Goal: Find specific page/section: Find specific page/section

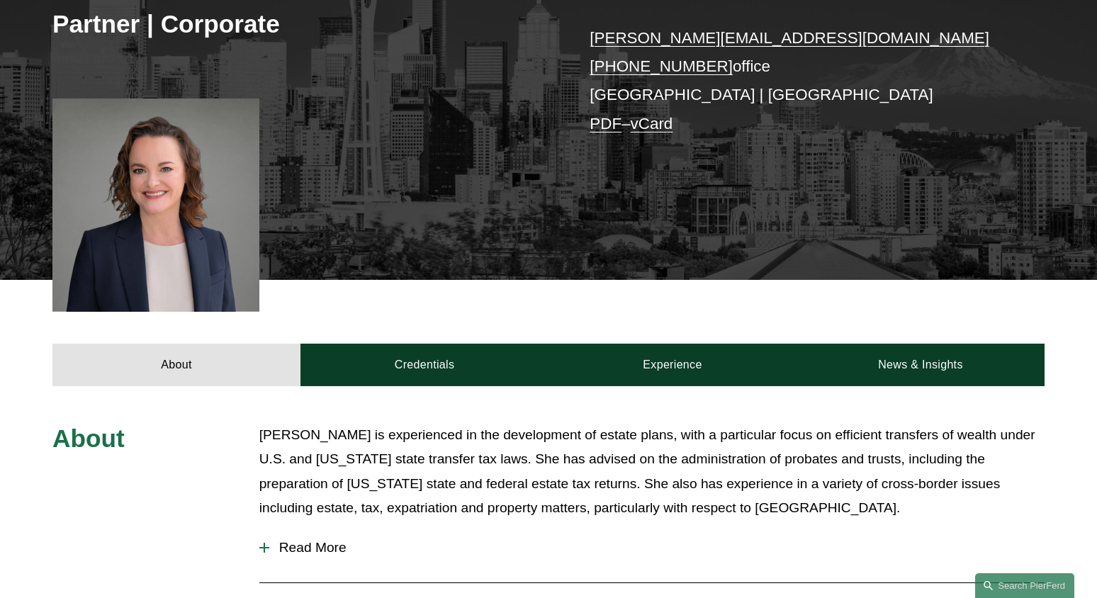
scroll to position [427, 0]
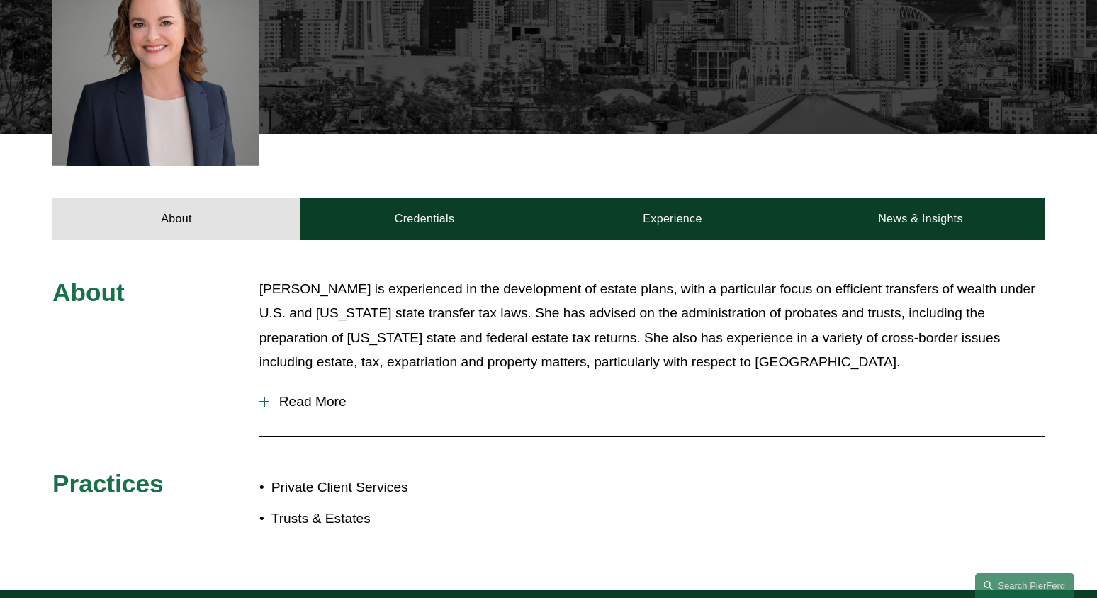
click at [303, 402] on span "Read More" at bounding box center [656, 402] width 775 height 16
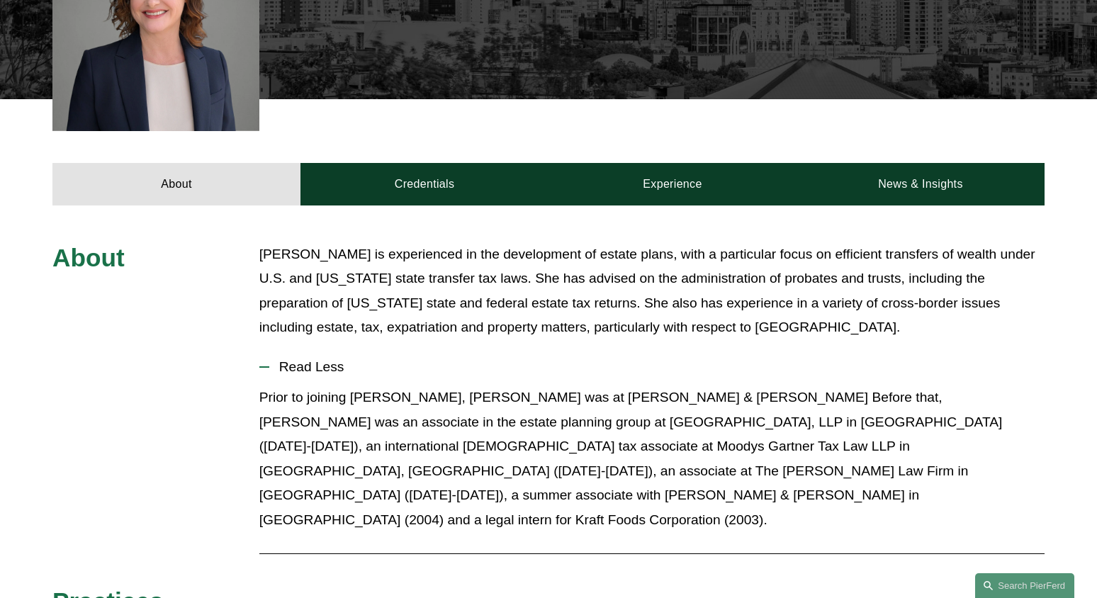
scroll to position [463, 0]
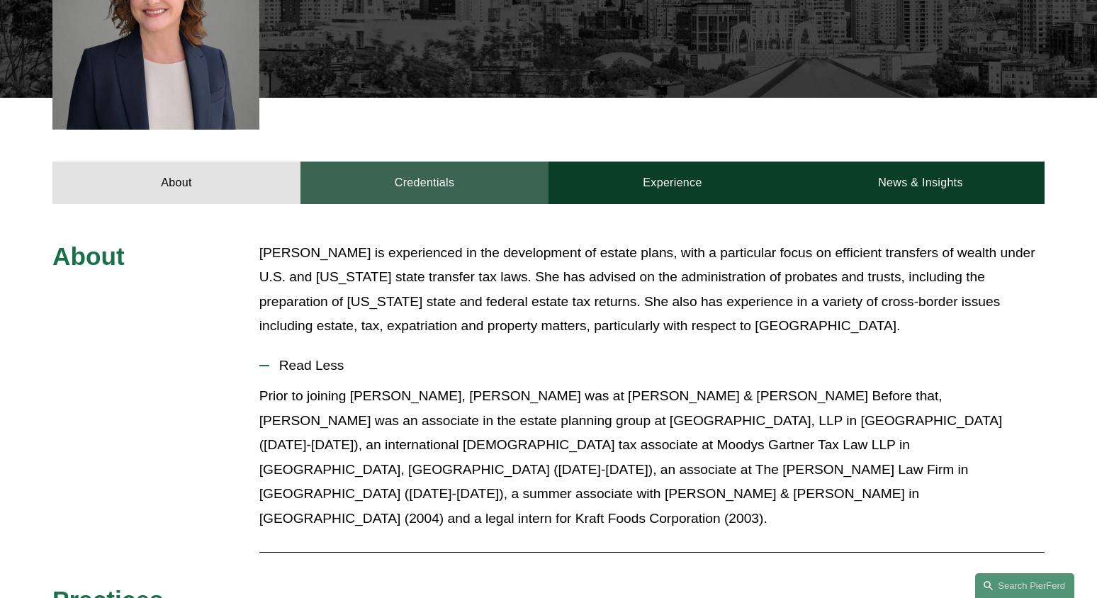
click at [372, 167] on link "Credentials" at bounding box center [424, 183] width 248 height 43
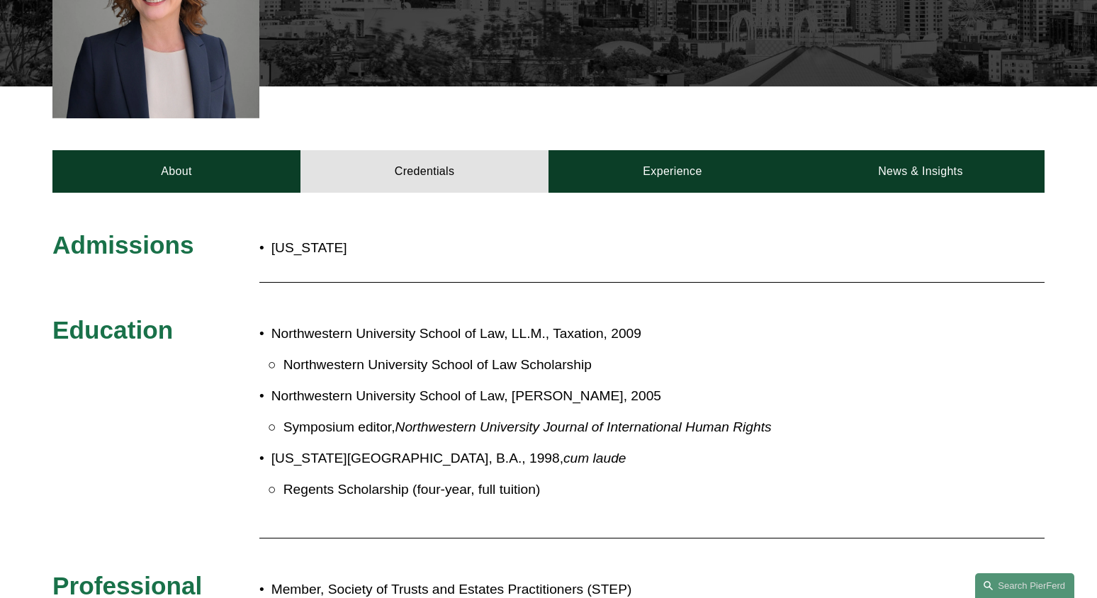
scroll to position [317, 0]
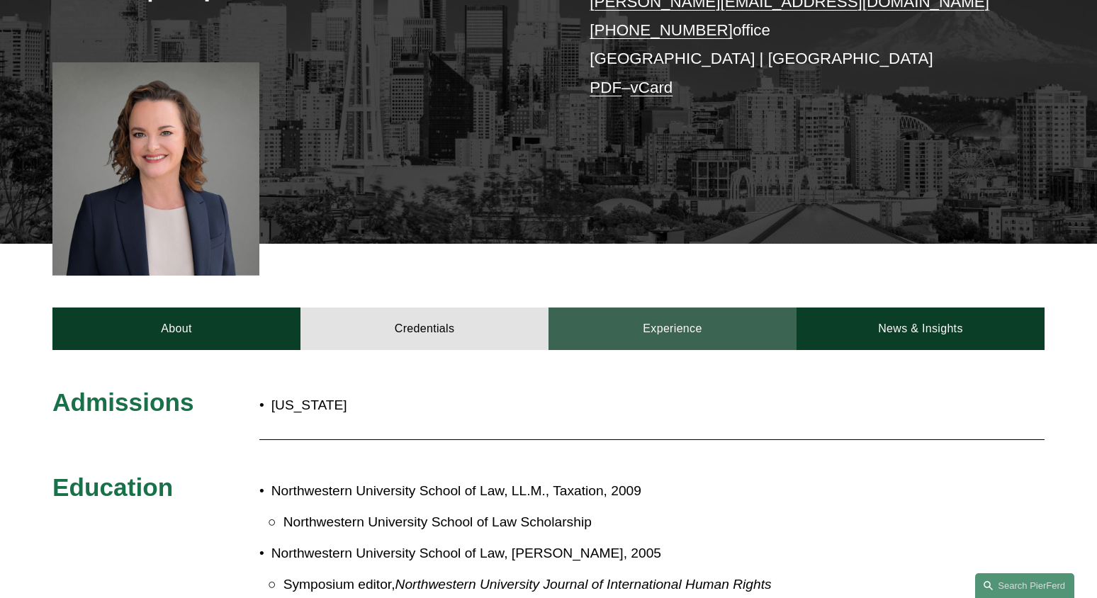
click at [685, 331] on link "Experience" at bounding box center [672, 329] width 248 height 43
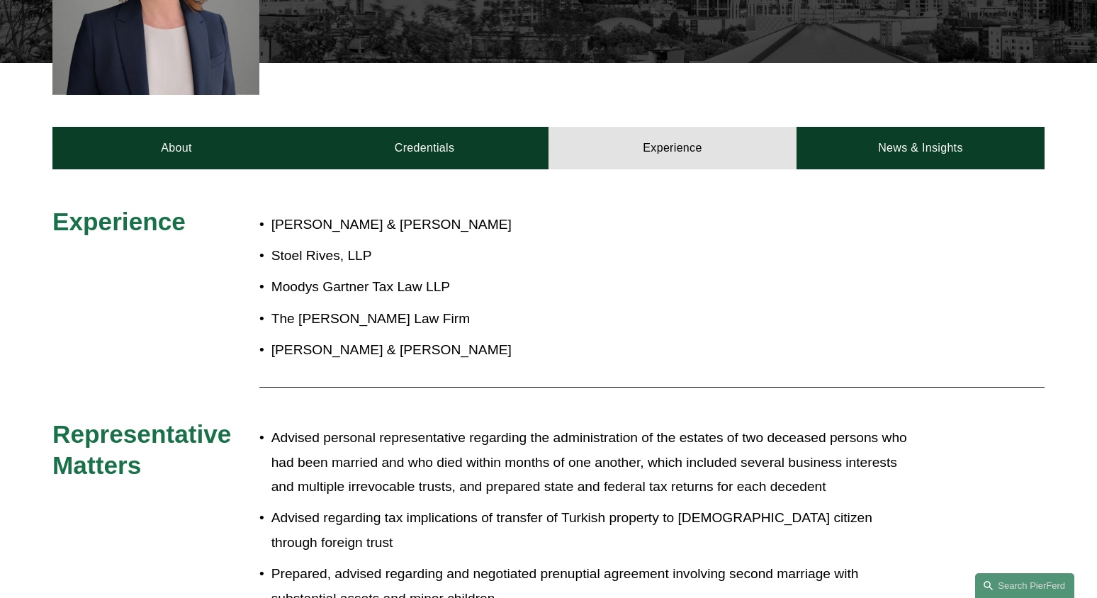
scroll to position [497, 0]
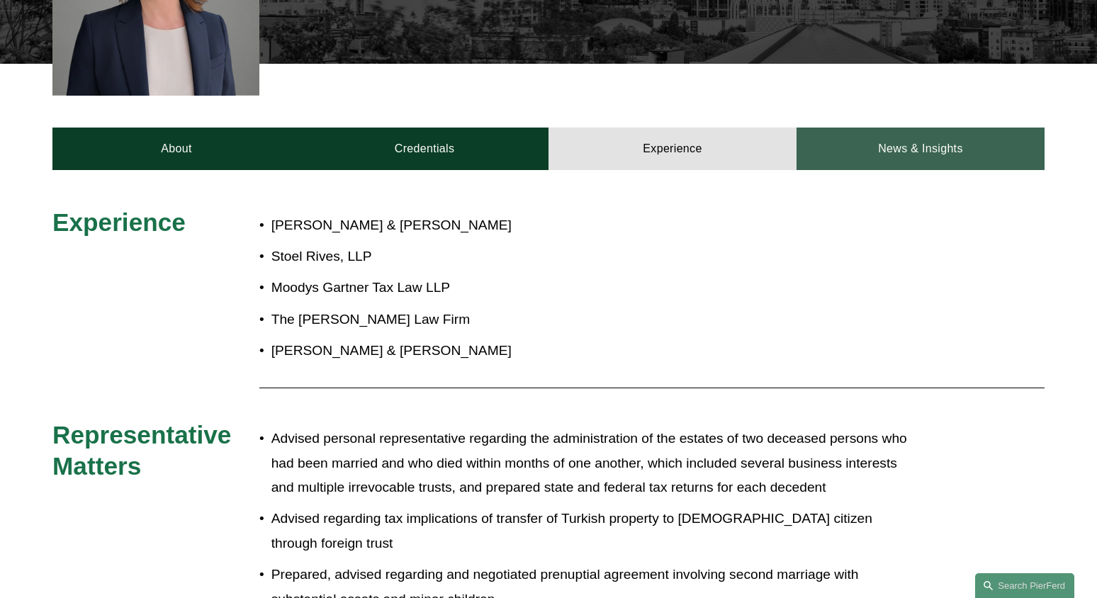
click at [901, 157] on link "News & Insights" at bounding box center [920, 149] width 248 height 43
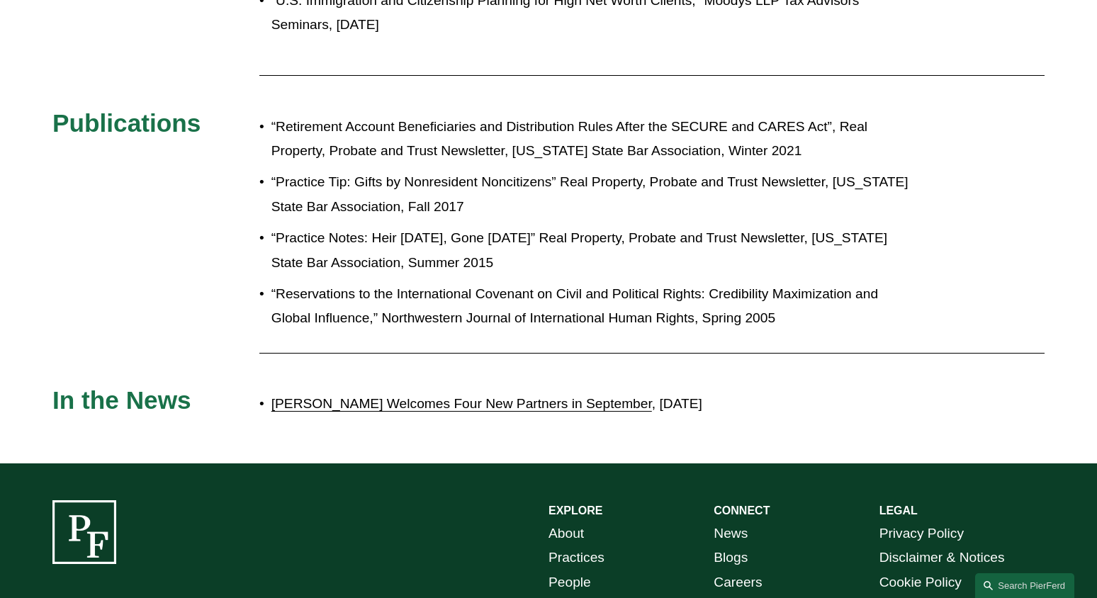
scroll to position [1149, 0]
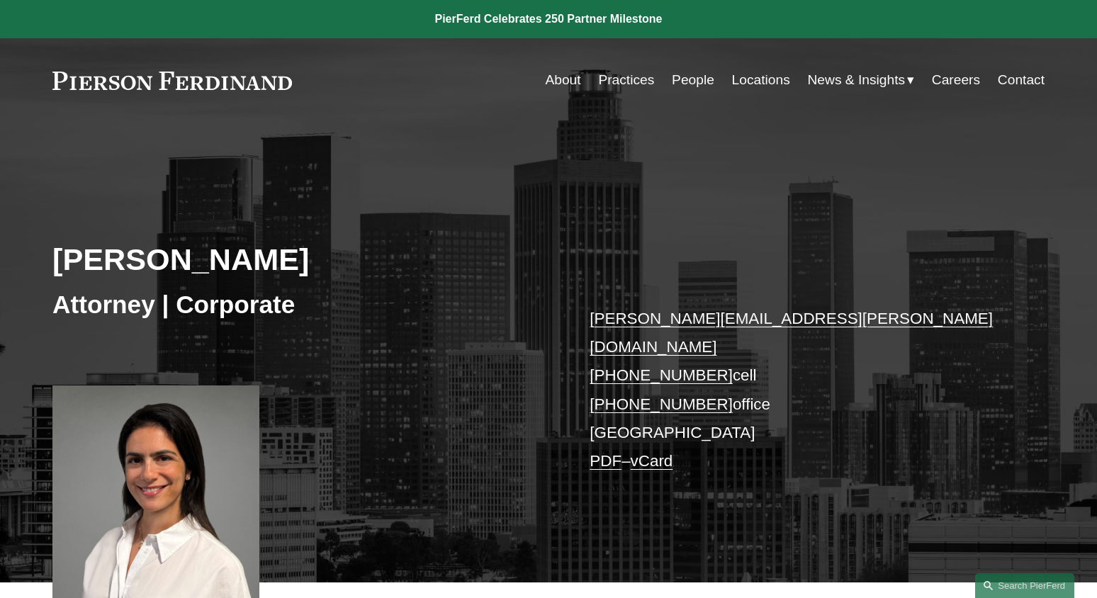
click at [692, 79] on link "People" at bounding box center [693, 80] width 43 height 27
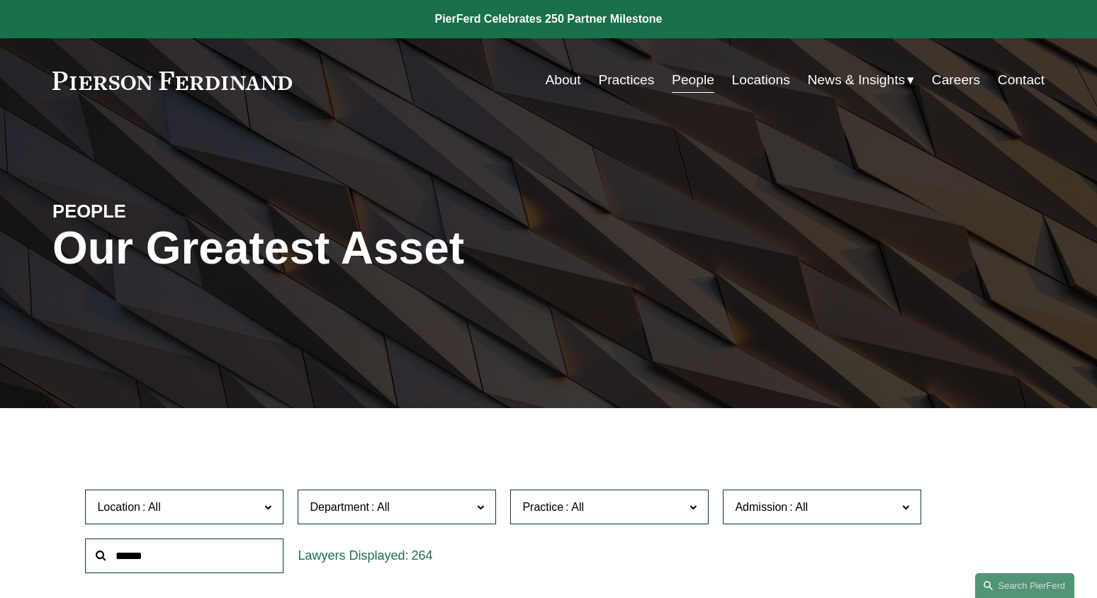
scroll to position [69, 0]
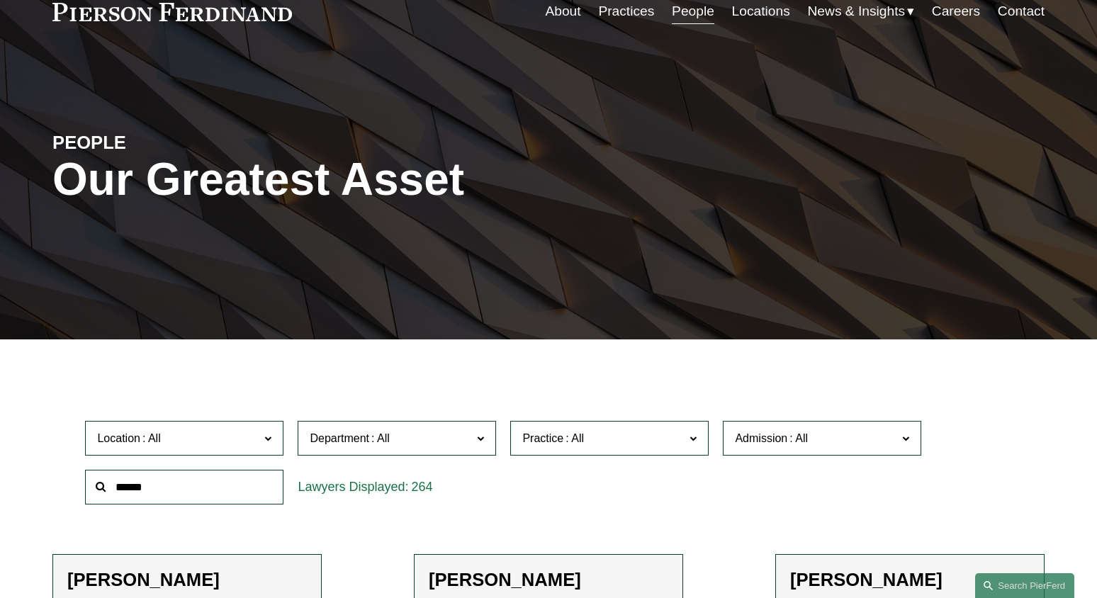
click at [193, 501] on input "text" at bounding box center [184, 487] width 198 height 35
type input "******"
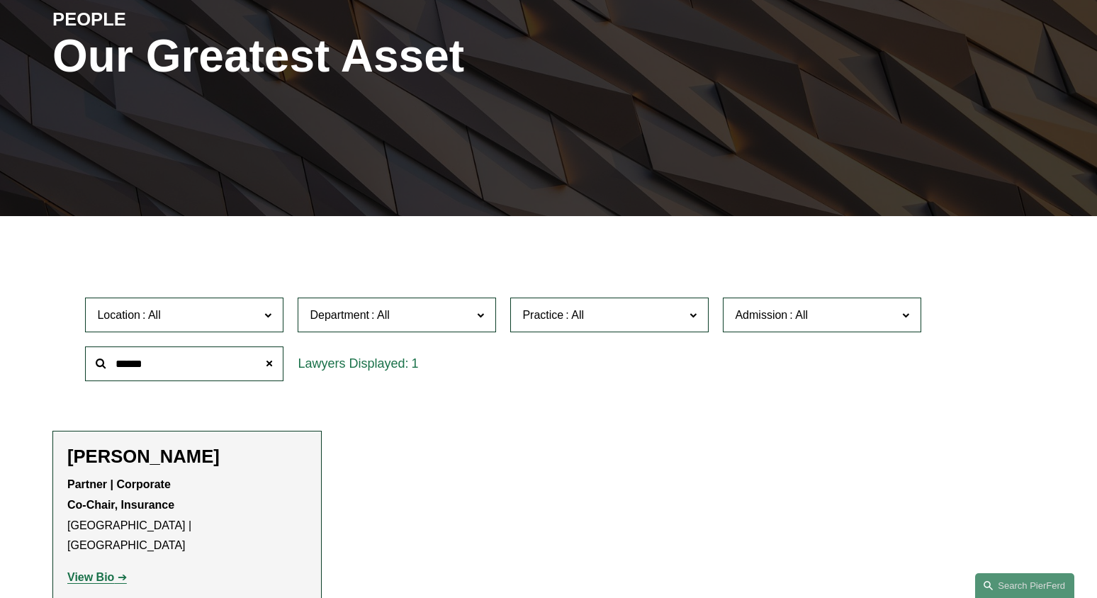
scroll to position [227, 0]
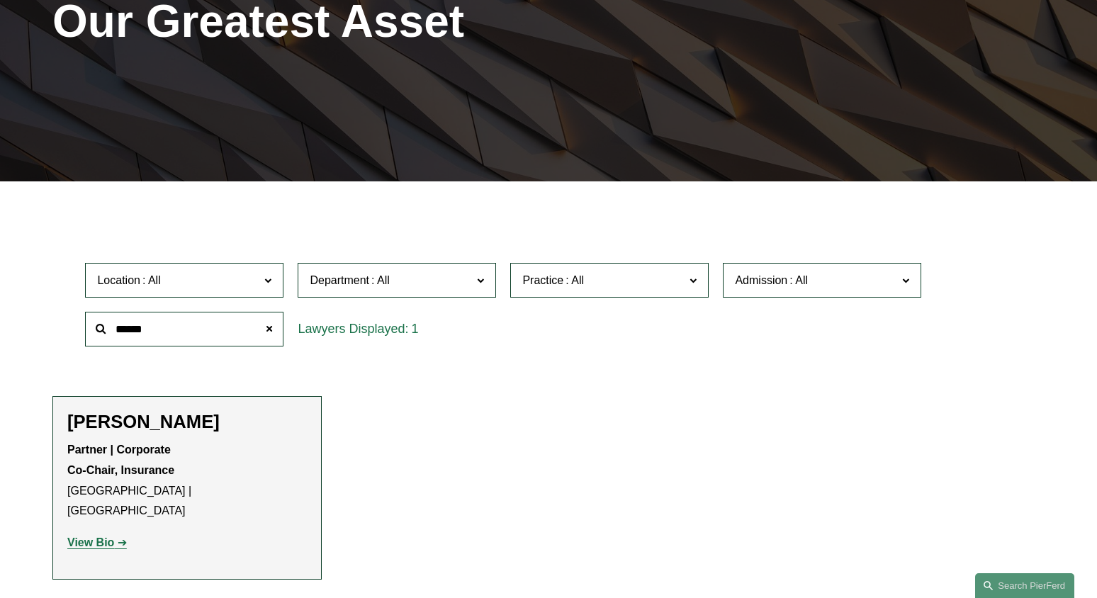
click at [116, 536] on link "View Bio" at bounding box center [97, 542] width 60 height 12
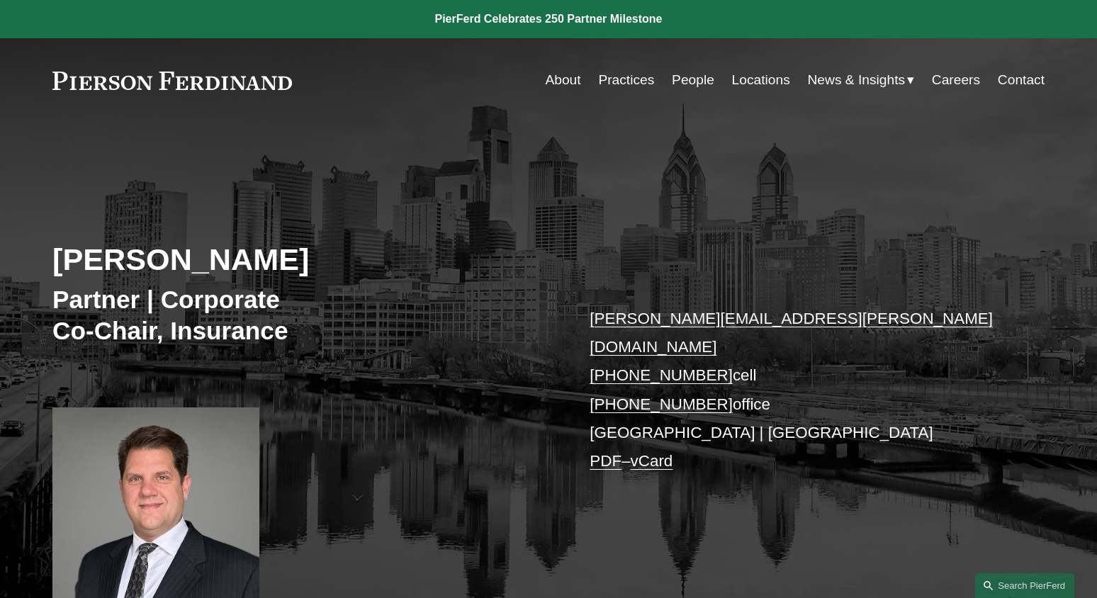
scroll to position [559, 0]
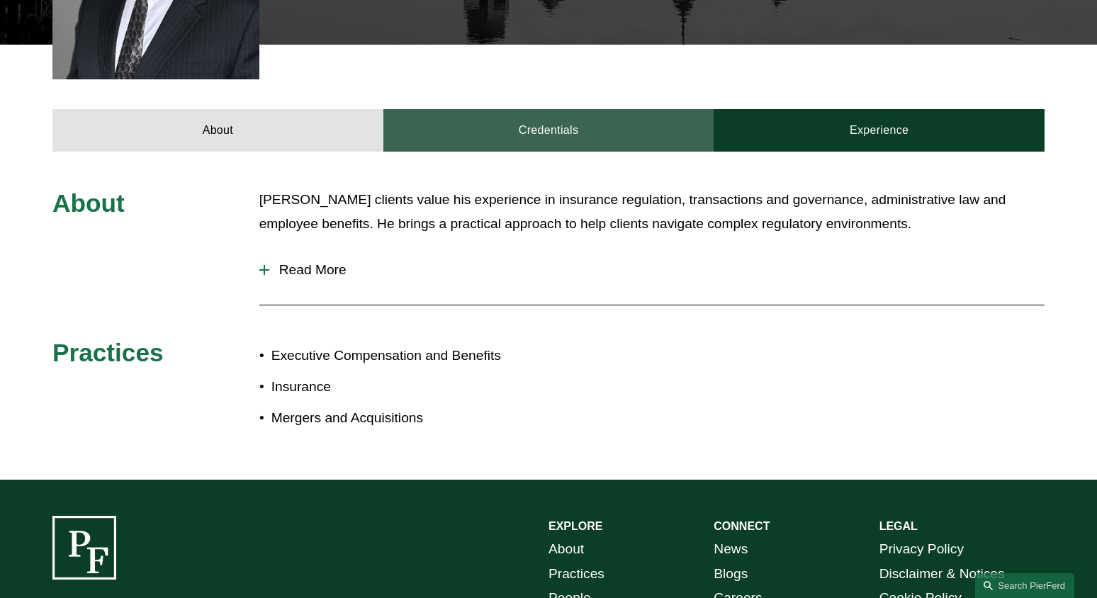
click at [514, 111] on link "Credentials" at bounding box center [548, 130] width 331 height 43
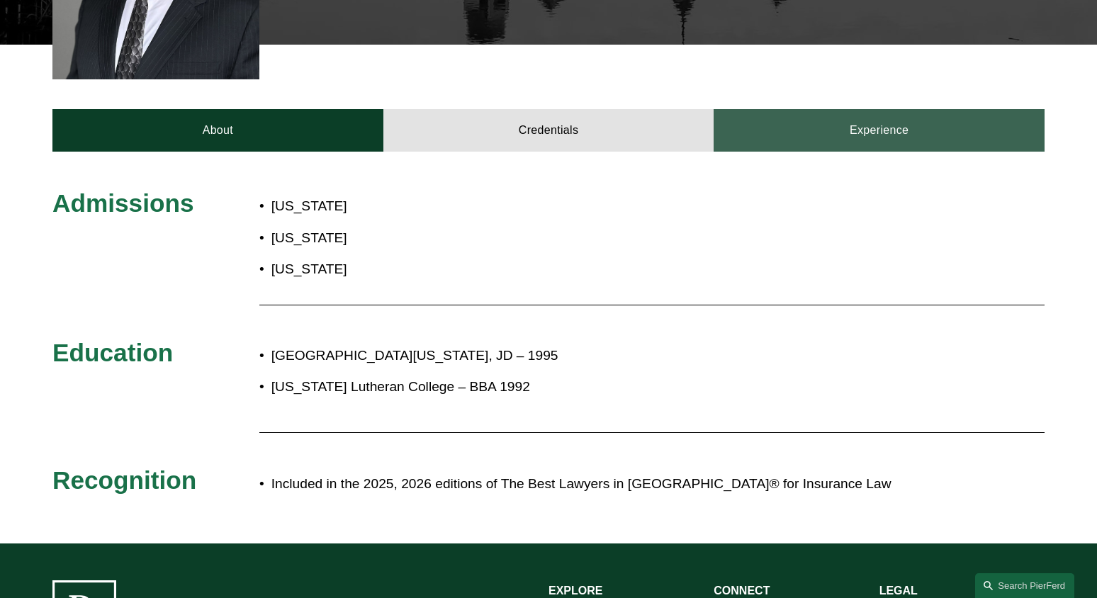
click at [877, 109] on link "Experience" at bounding box center [879, 130] width 331 height 43
